Goal: Information Seeking & Learning: Check status

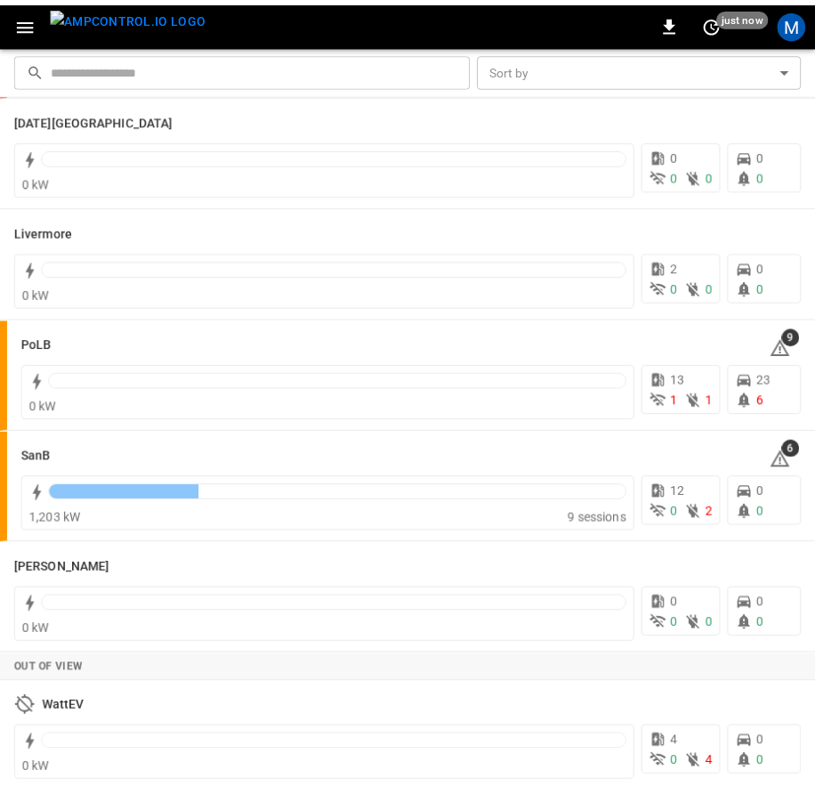
scroll to position [365, 0]
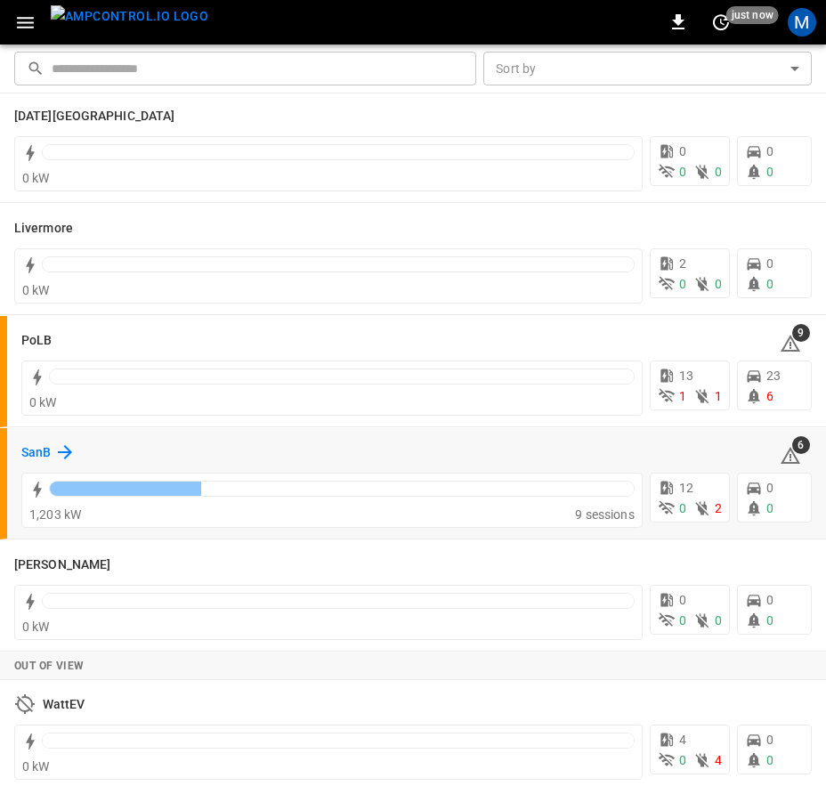
click at [26, 446] on h6 "SanB" at bounding box center [35, 453] width 29 height 20
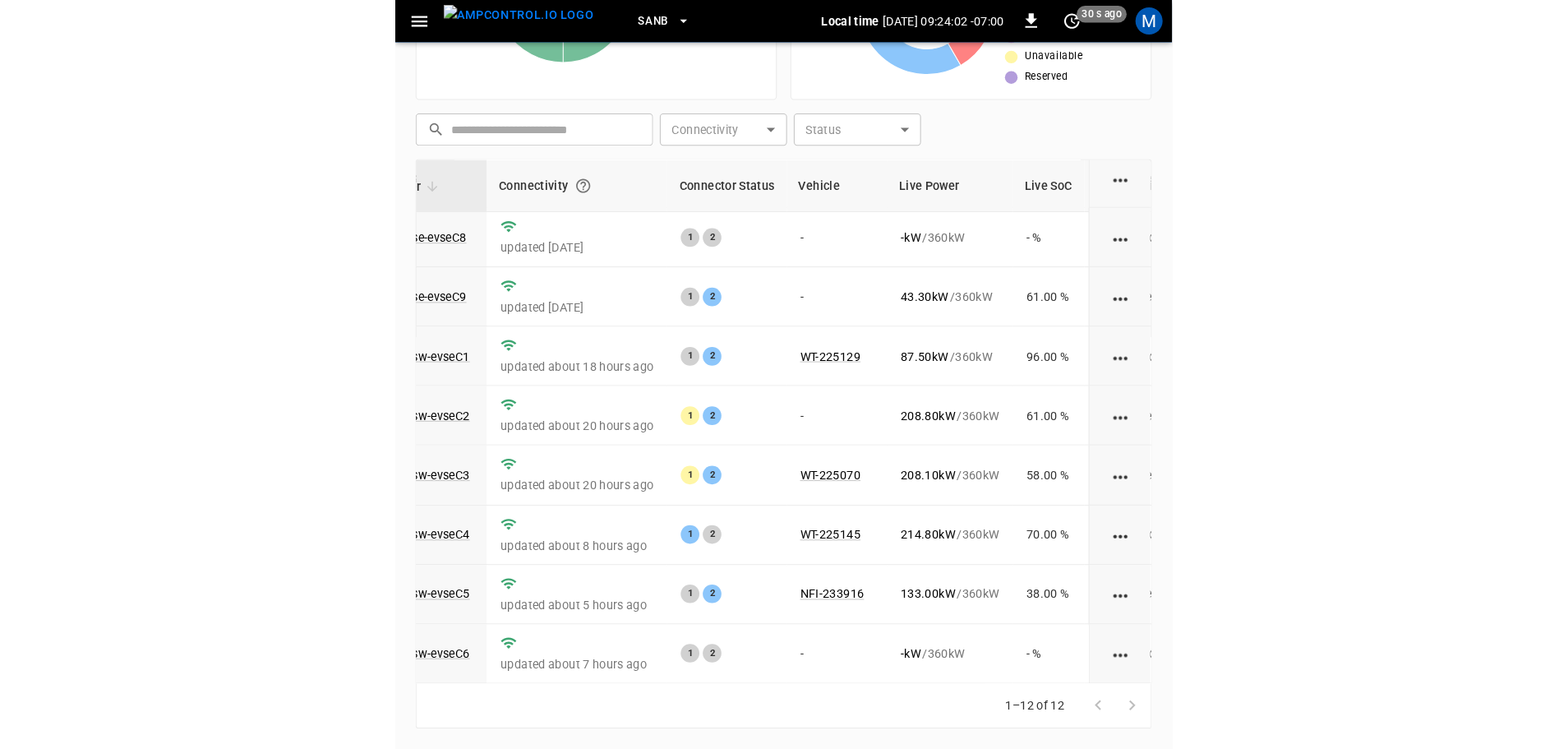
scroll to position [228, 0]
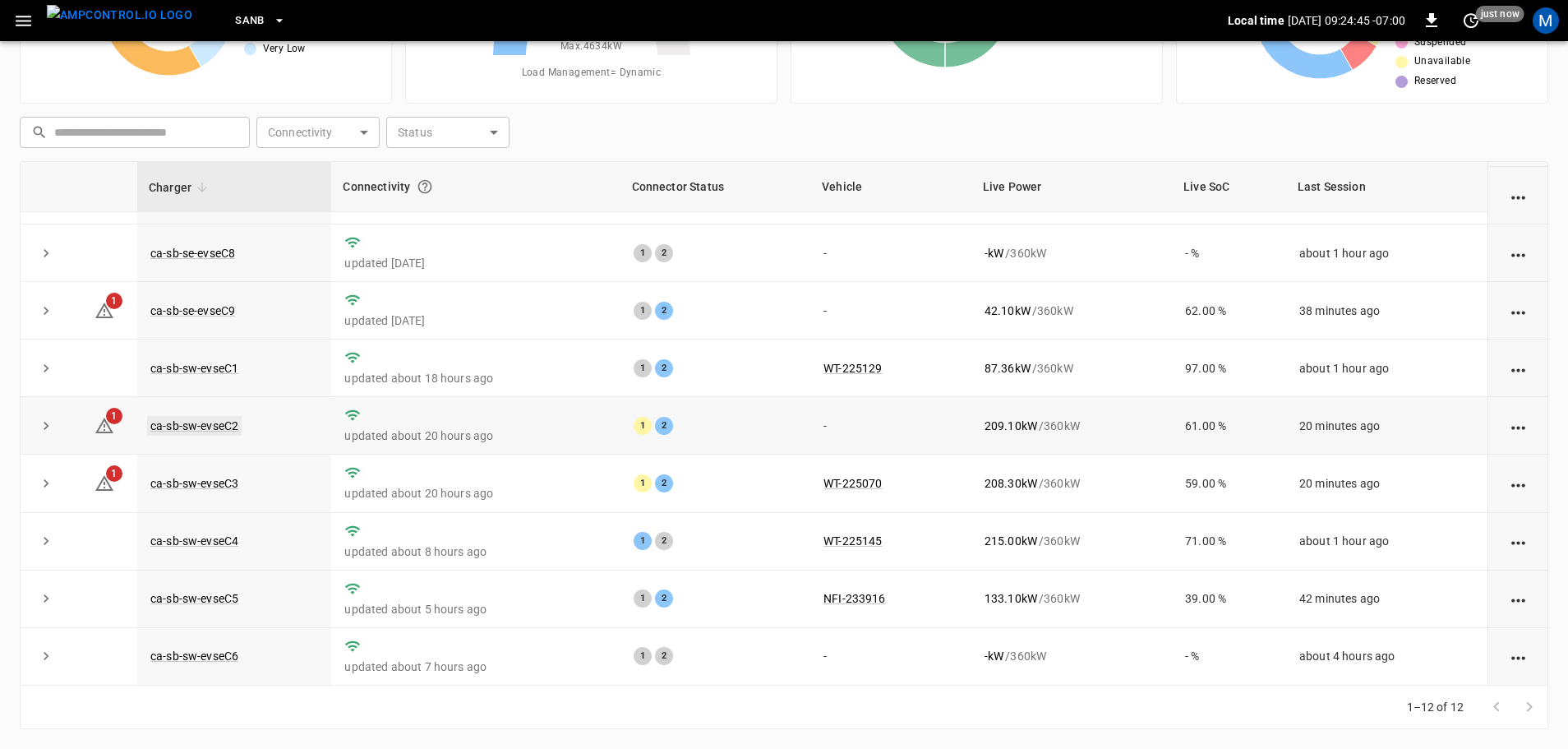
click at [214, 422] on link "ca-sb-sw-evseC2" at bounding box center [194, 425] width 94 height 19
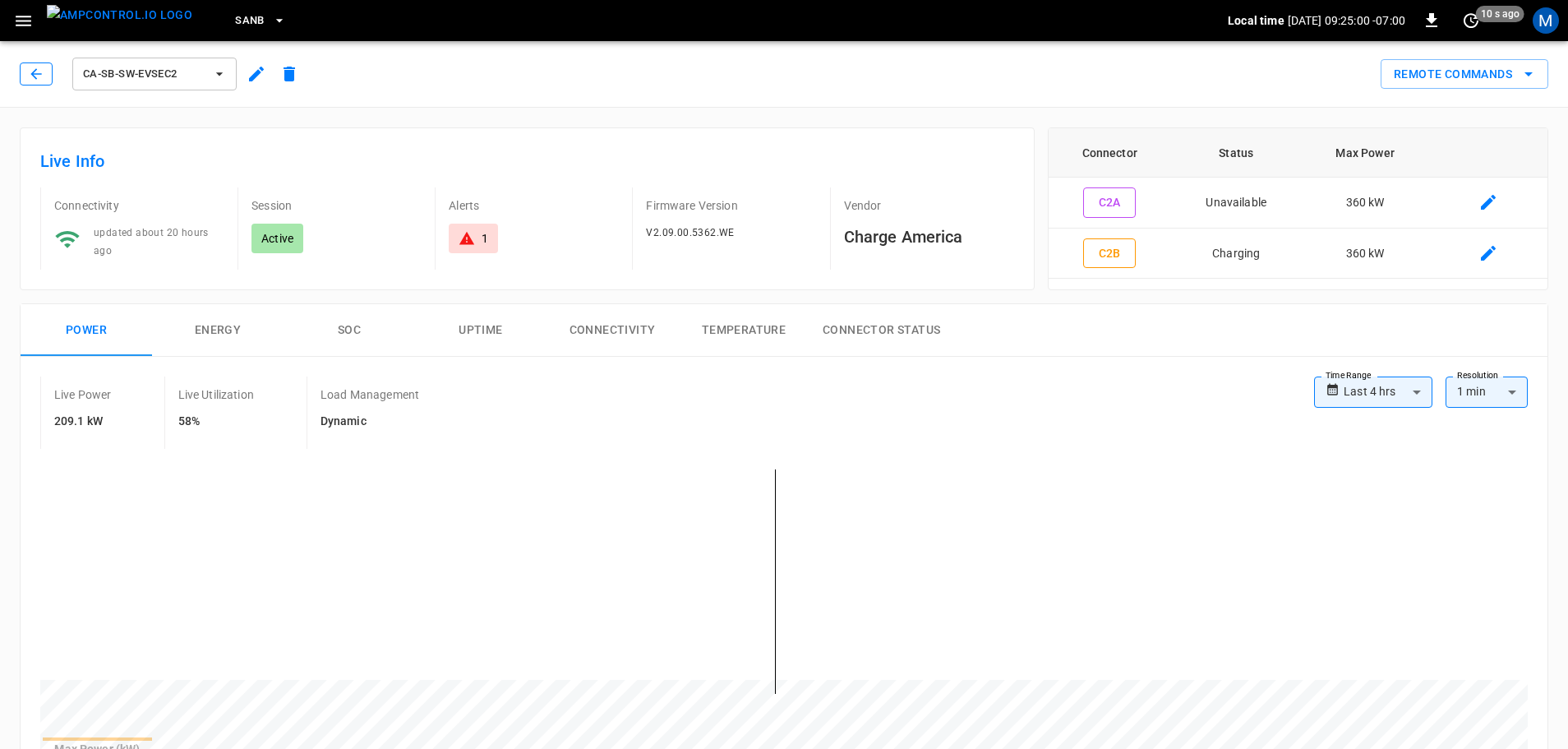
click at [36, 74] on icon "button" at bounding box center [36, 74] width 11 height 11
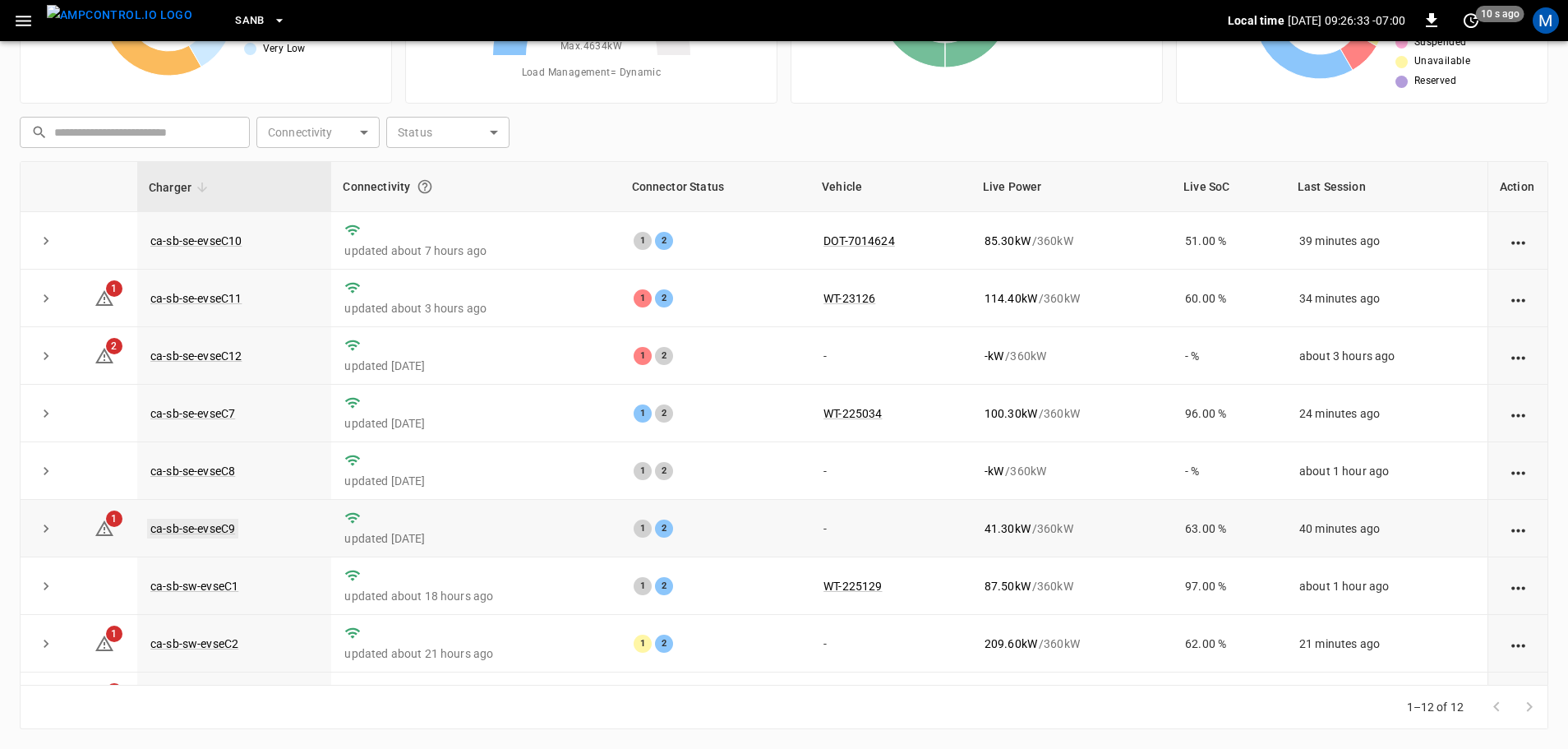
click at [182, 532] on link "ca-sb-se-evseC9" at bounding box center [192, 528] width 91 height 19
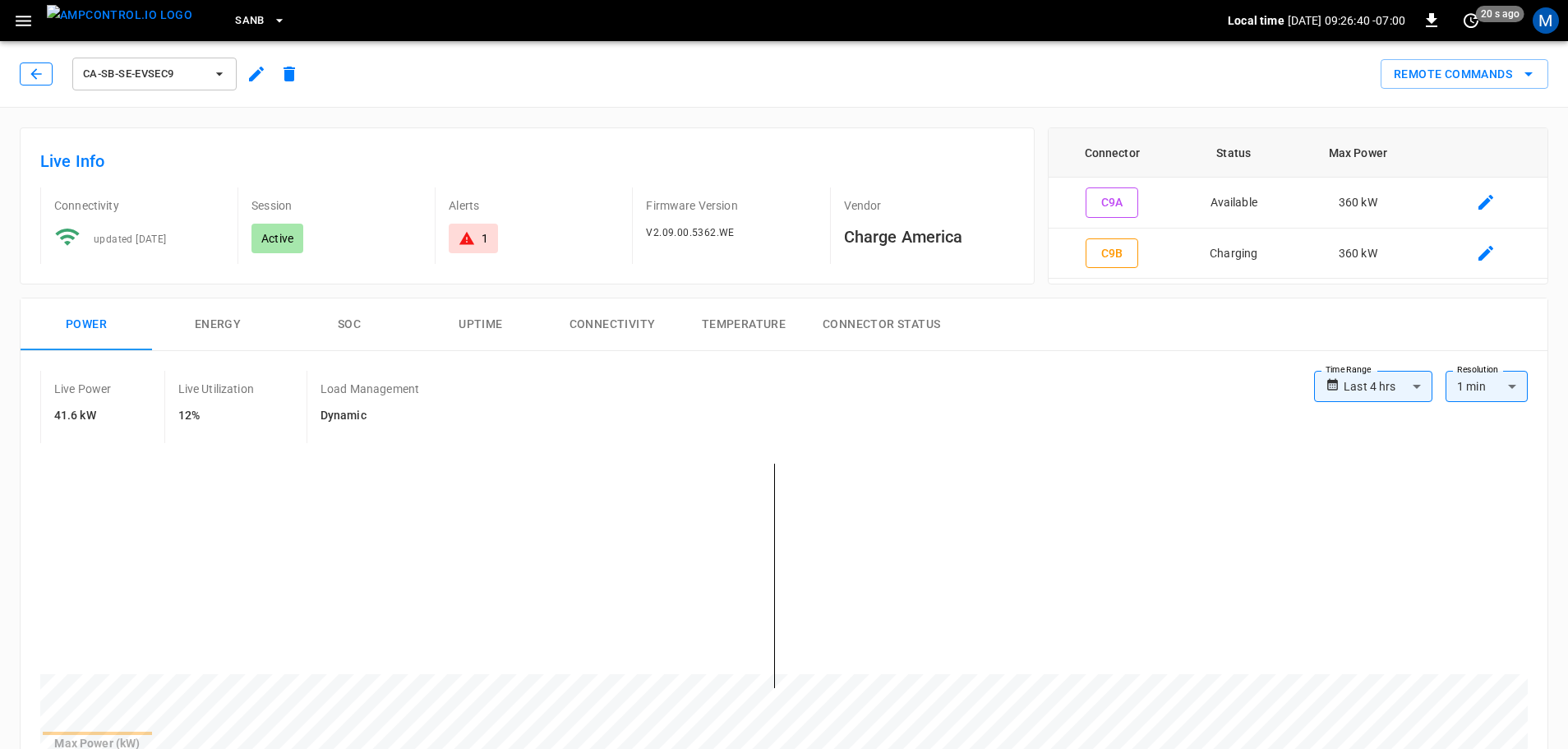
click at [35, 79] on icon "button" at bounding box center [36, 74] width 11 height 11
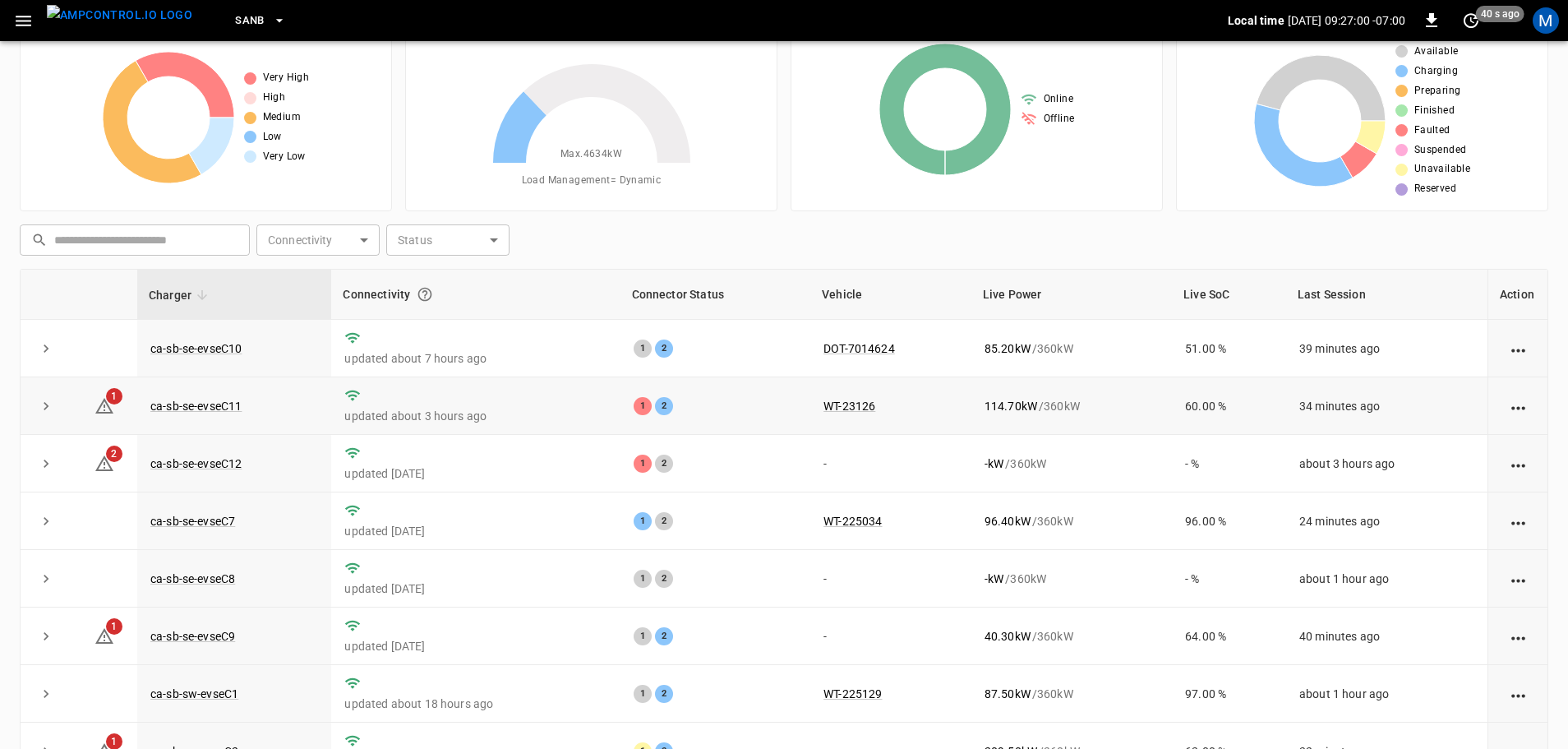
scroll to position [56, 0]
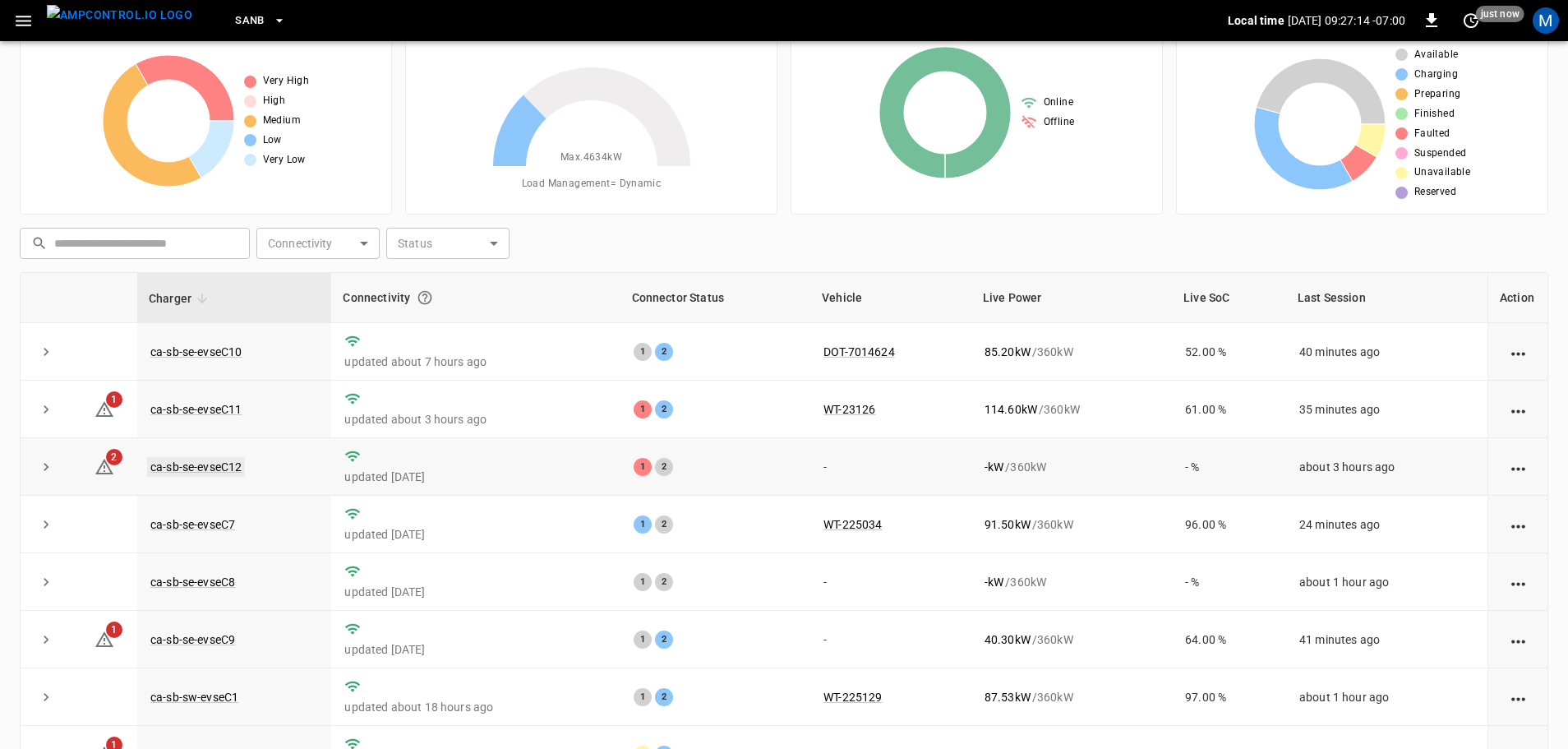
click at [199, 470] on link "ca-sb-se-evseC12" at bounding box center [196, 466] width 98 height 19
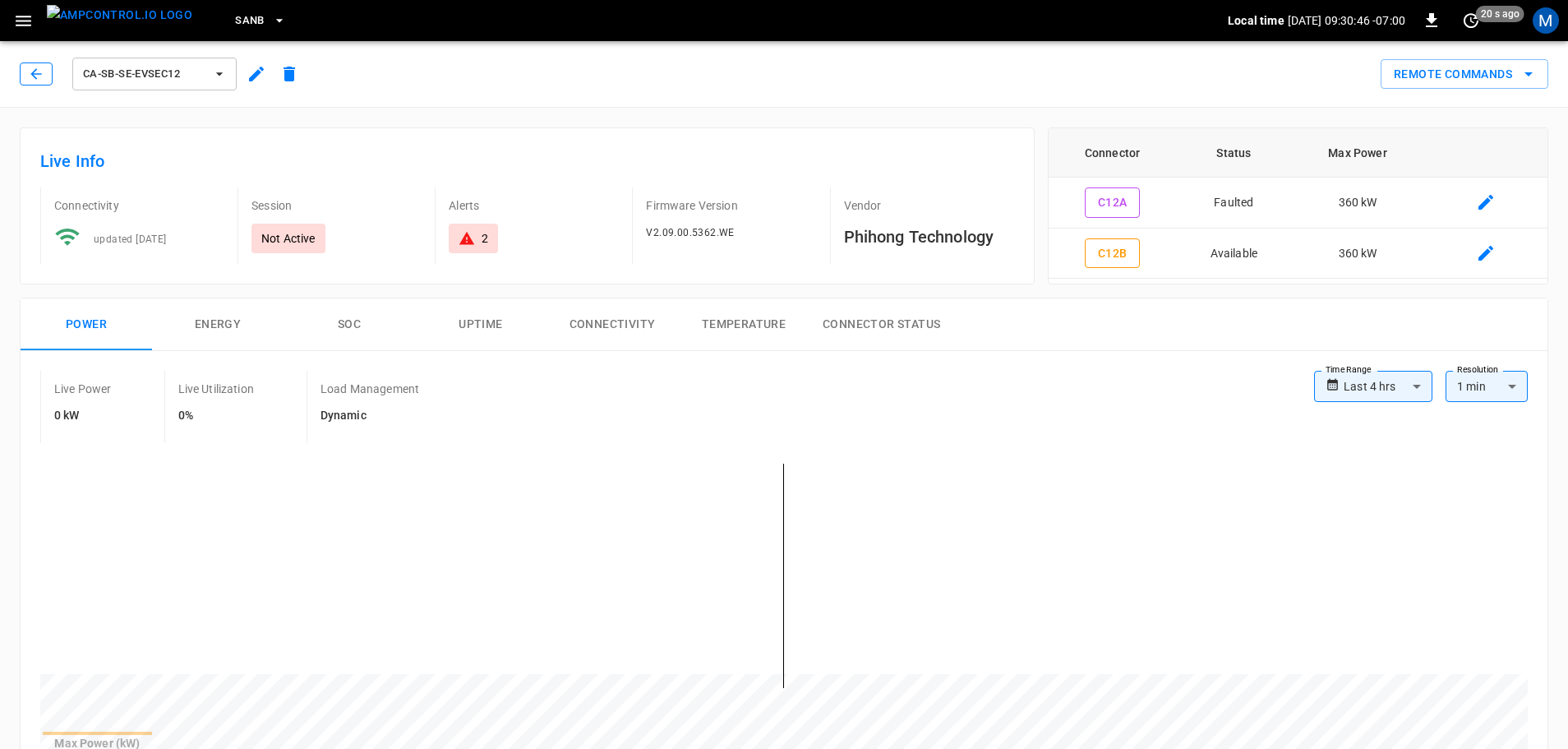
click at [36, 74] on icon "button" at bounding box center [36, 74] width 11 height 11
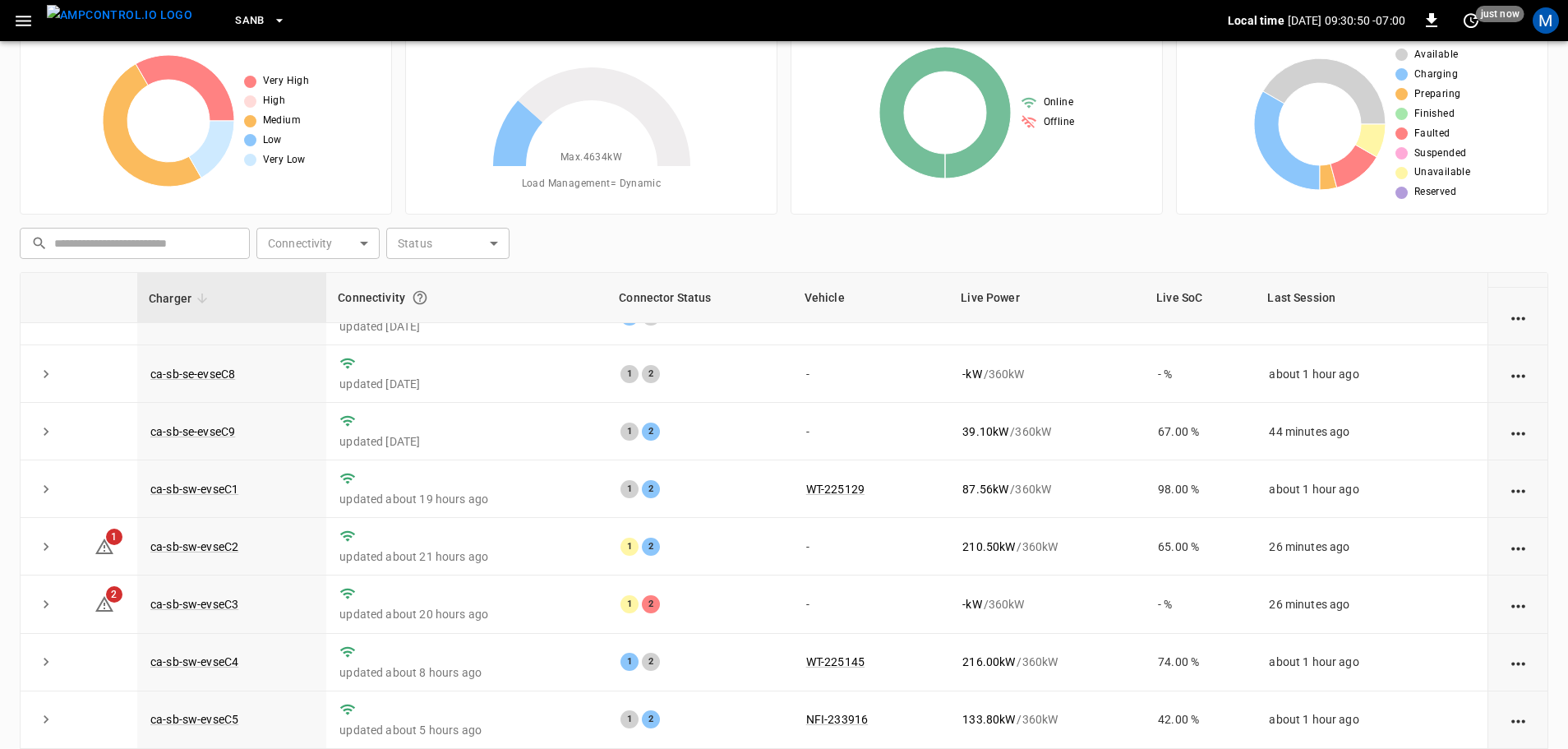
scroll to position [228, 0]
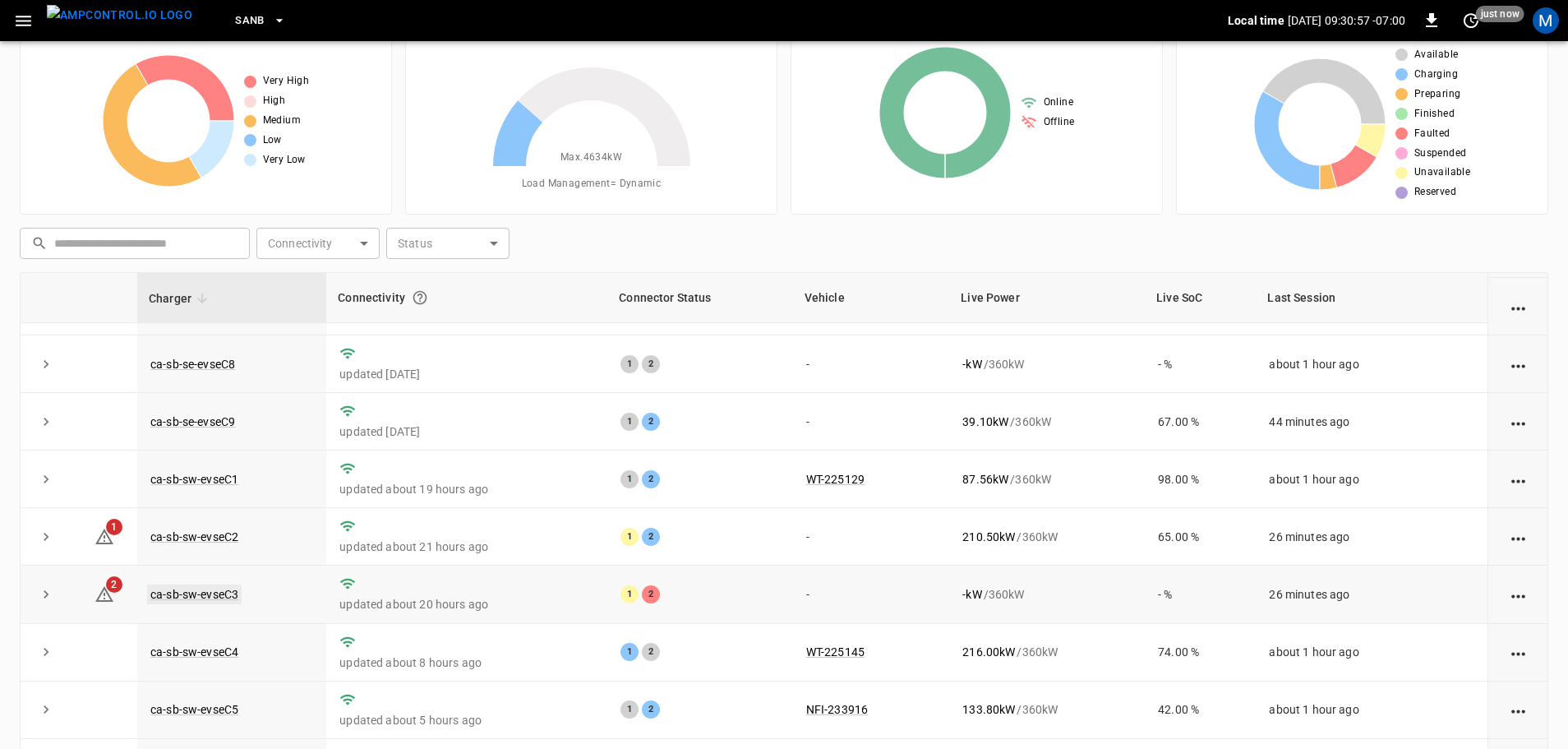
click at [226, 592] on link "ca-sb-sw-evseC3" at bounding box center [194, 594] width 94 height 19
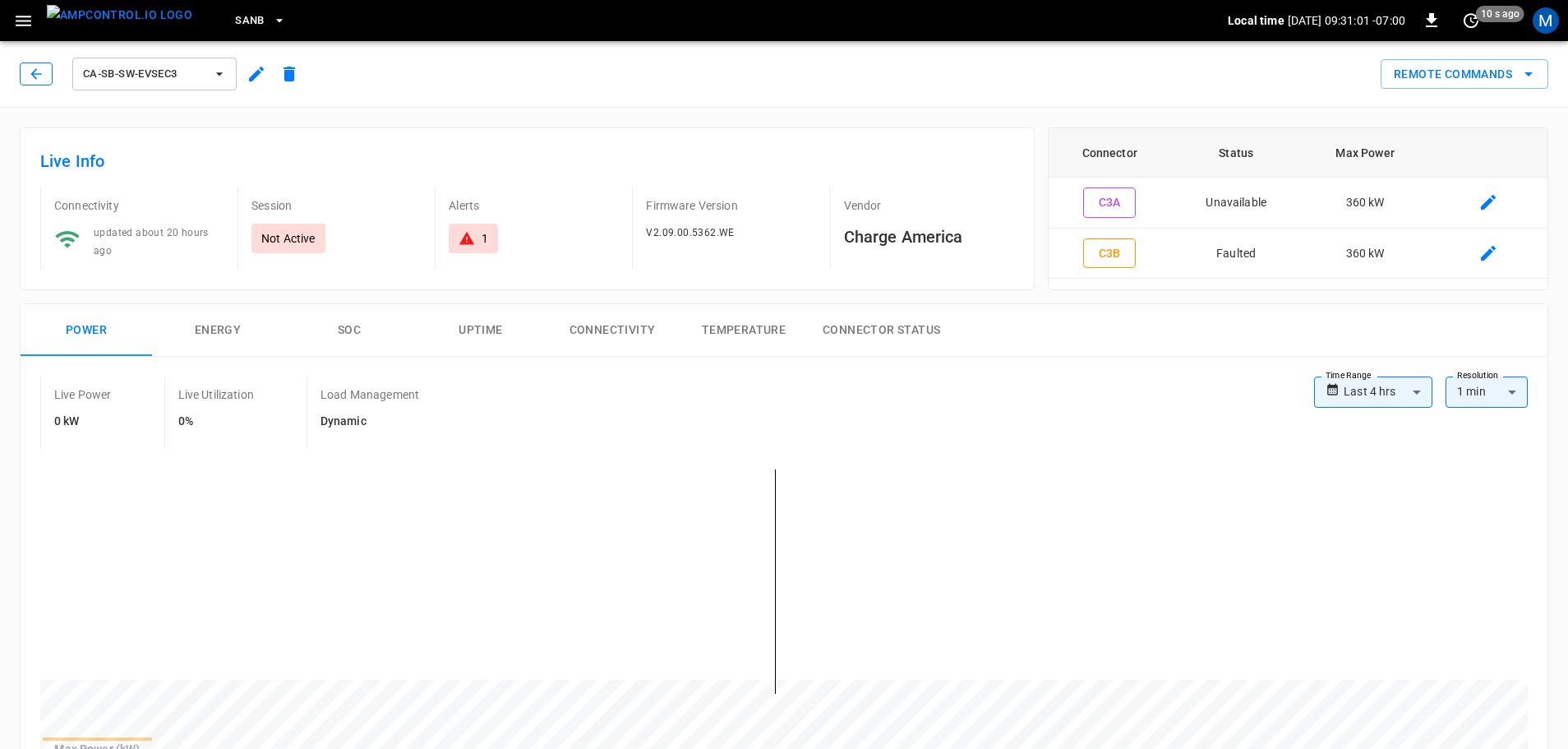
click at [36, 74] on icon "button" at bounding box center [36, 74] width 11 height 11
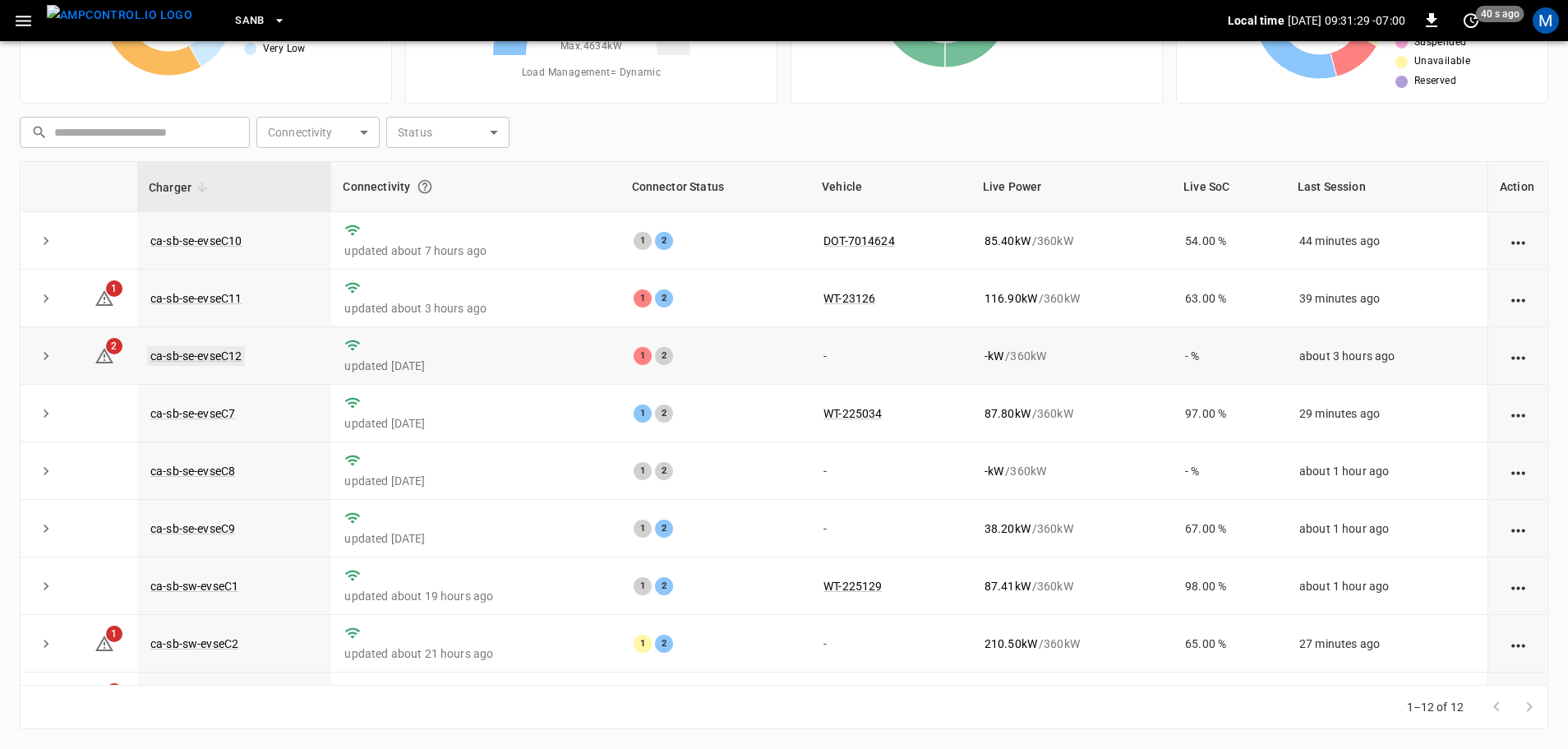
click at [171, 364] on link "ca-sb-se-evseC12" at bounding box center [196, 356] width 98 height 19
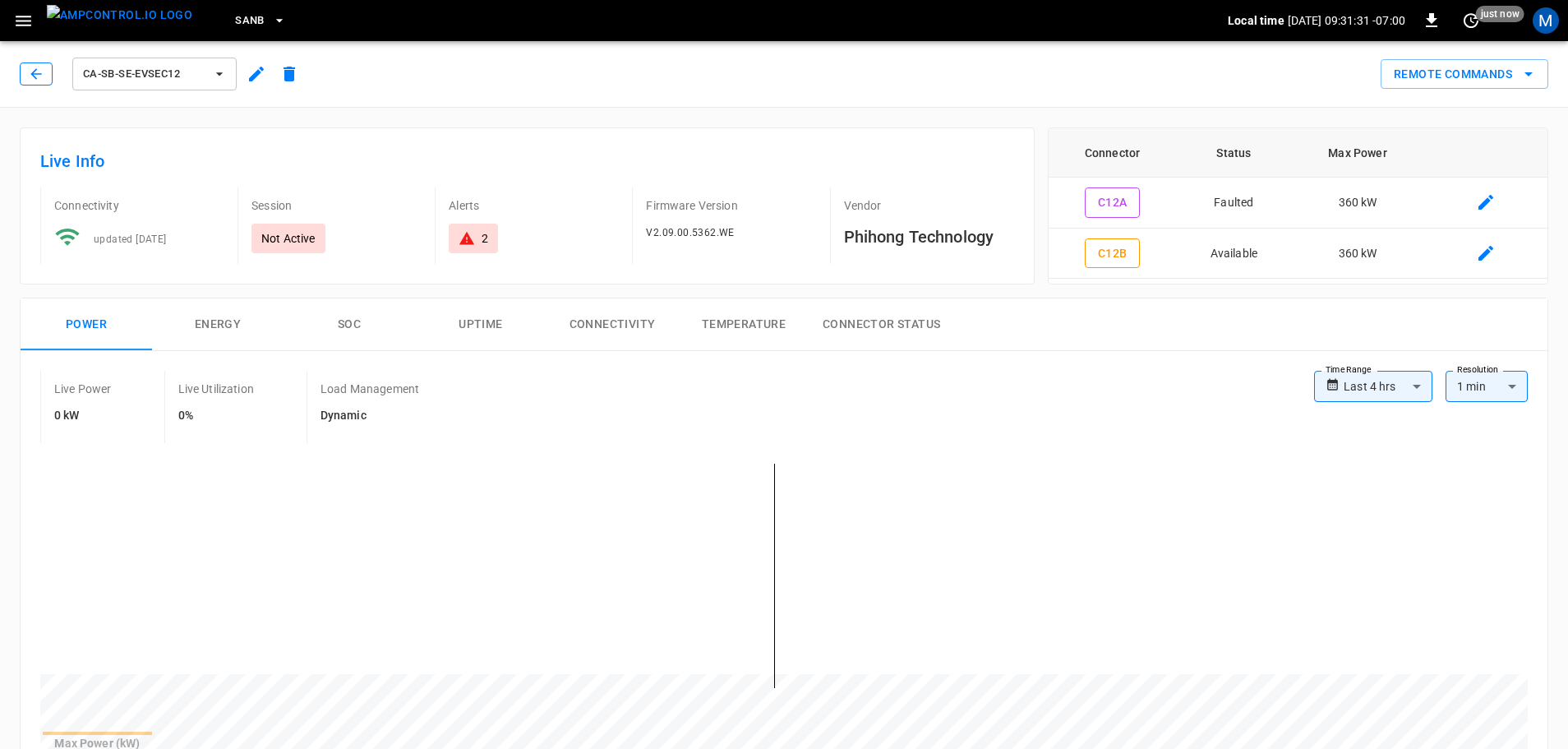
click at [24, 74] on button "button" at bounding box center [36, 74] width 33 height 23
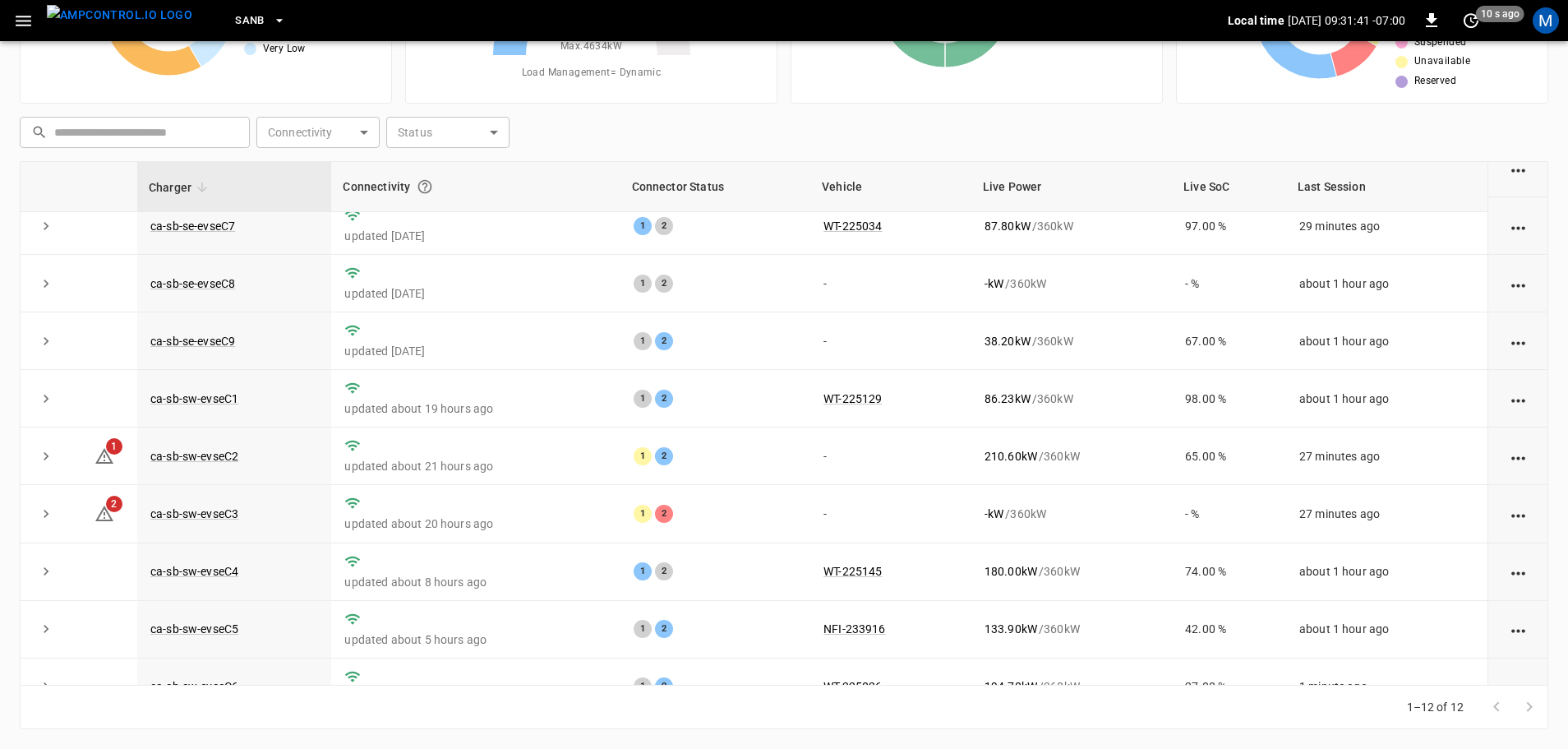
scroll to position [228, 0]
